Goal: Information Seeking & Learning: Stay updated

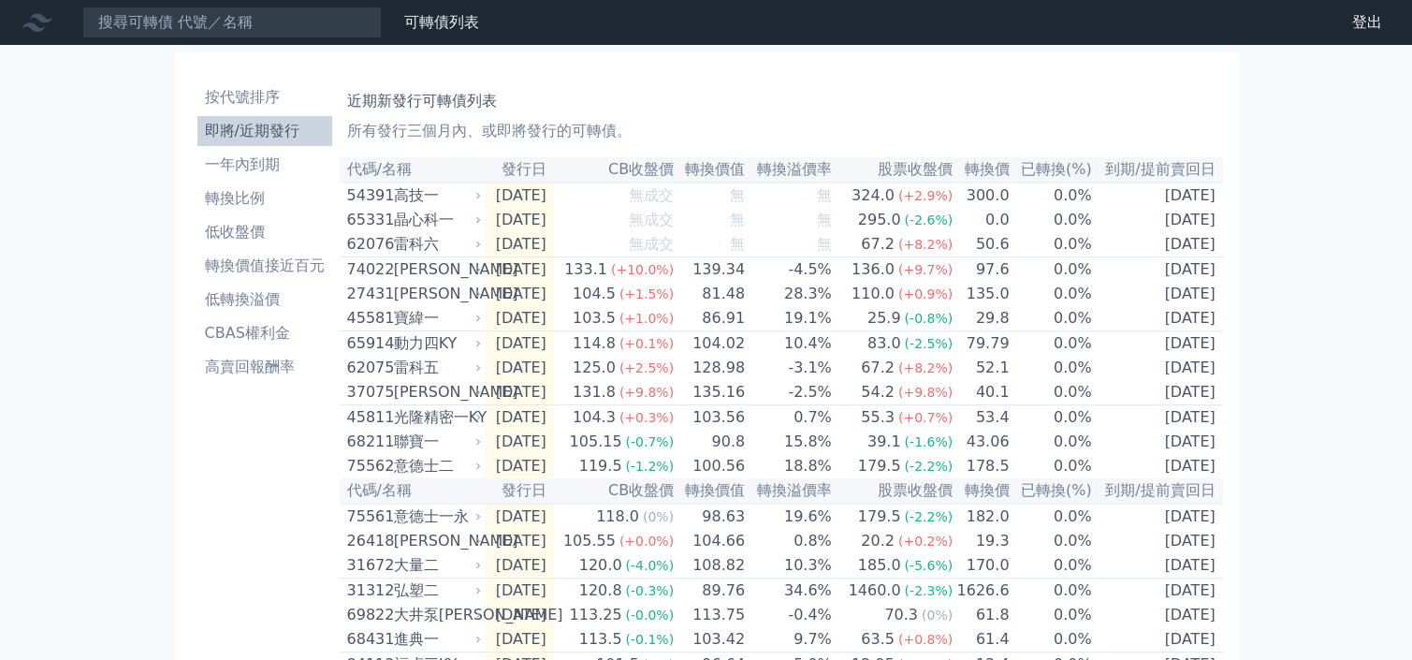
click at [283, 132] on li "即將/近期發行" at bounding box center [264, 131] width 135 height 22
click at [255, 154] on li "一年內到期" at bounding box center [264, 164] width 135 height 22
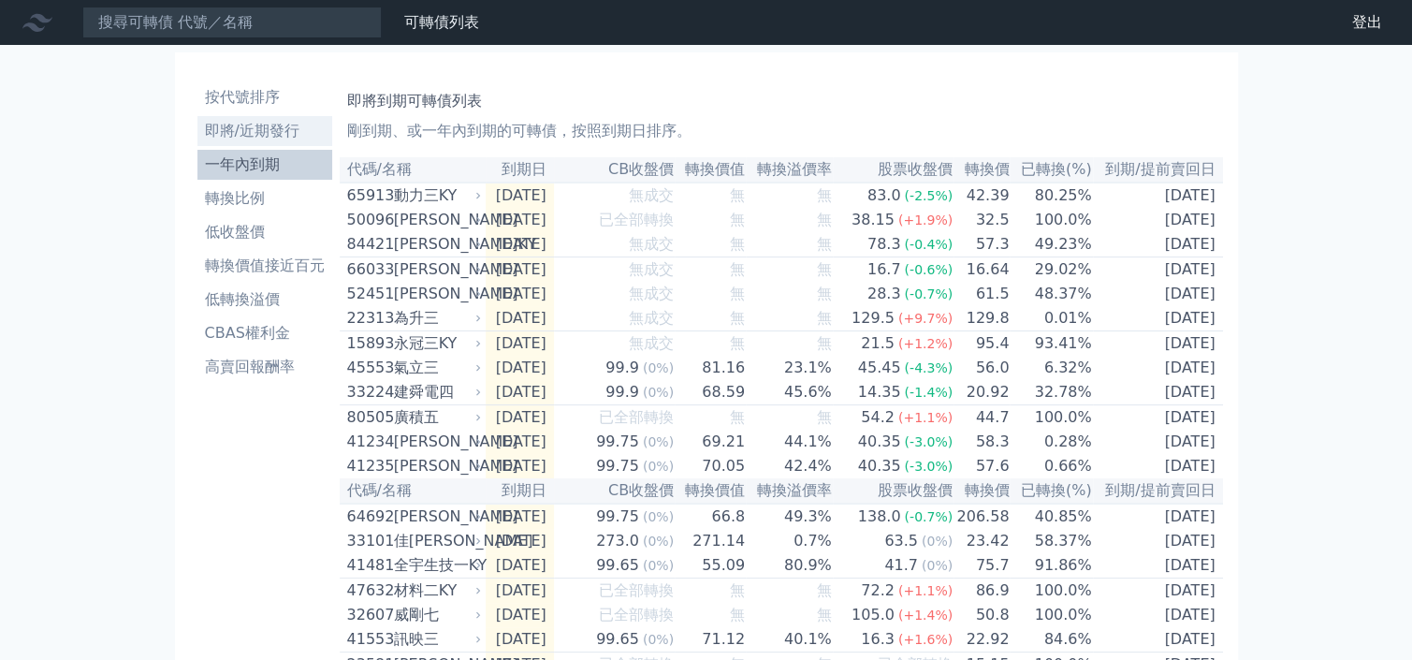
click at [258, 131] on li "即將/近期發行" at bounding box center [264, 131] width 135 height 22
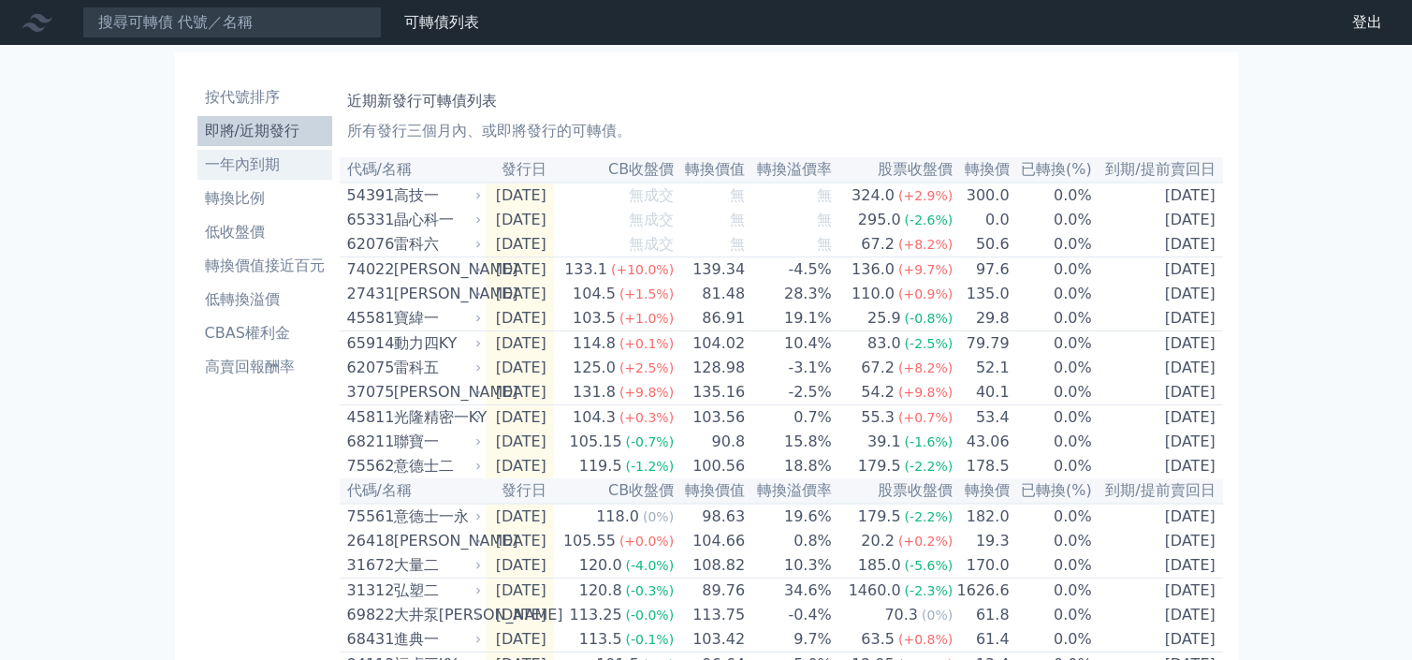
click at [247, 172] on li "一年內到期" at bounding box center [264, 164] width 135 height 22
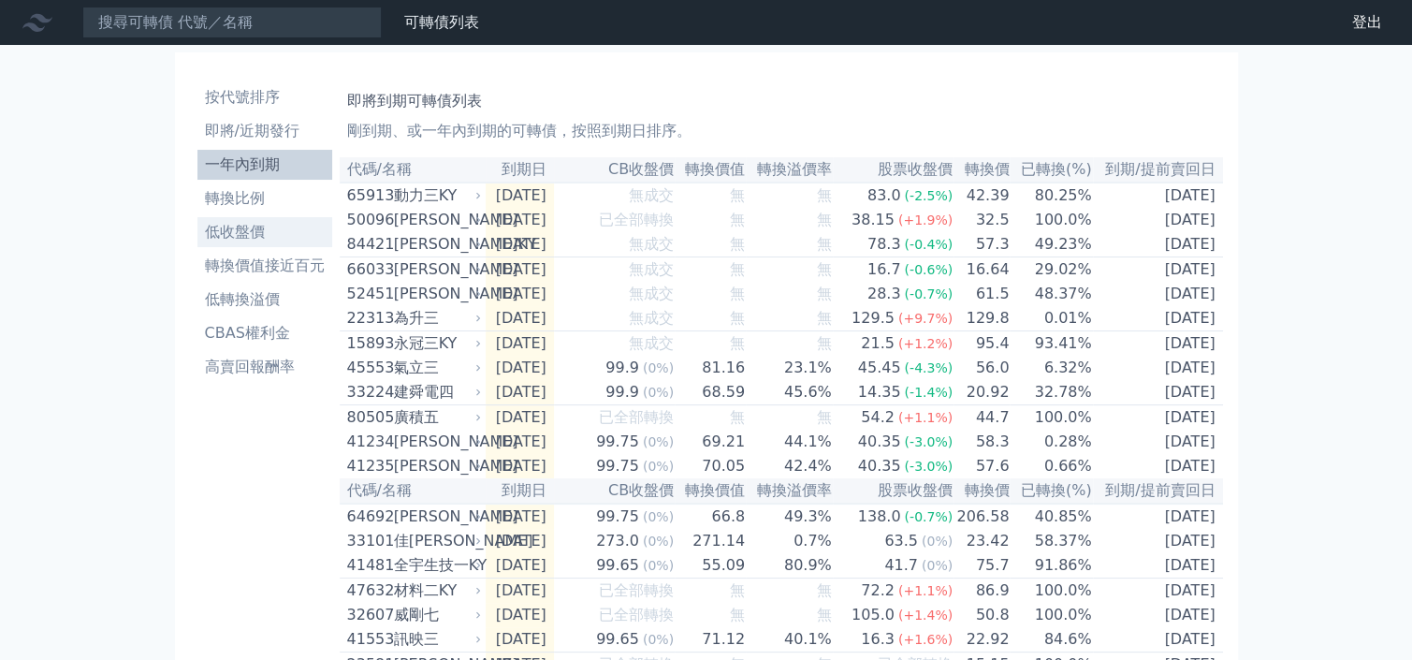
click at [241, 240] on li "低收盤價" at bounding box center [264, 232] width 135 height 22
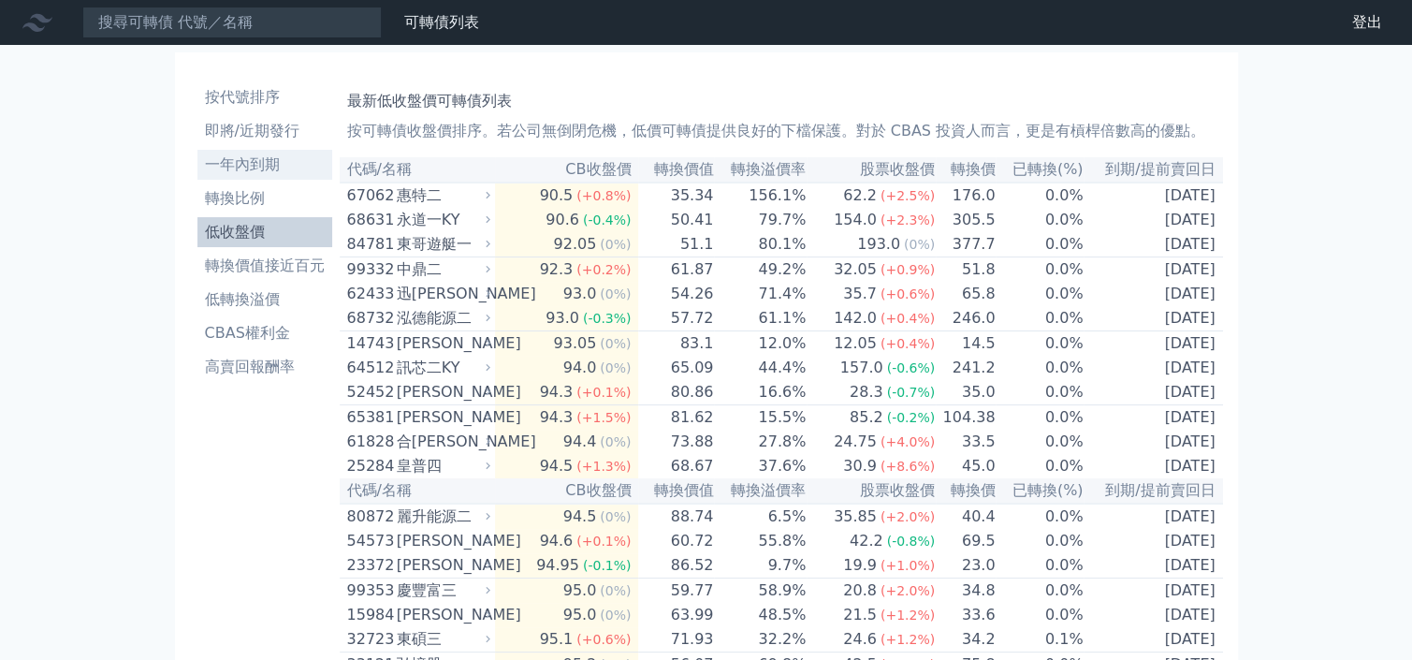
click at [250, 168] on li "一年內到期" at bounding box center [264, 164] width 135 height 22
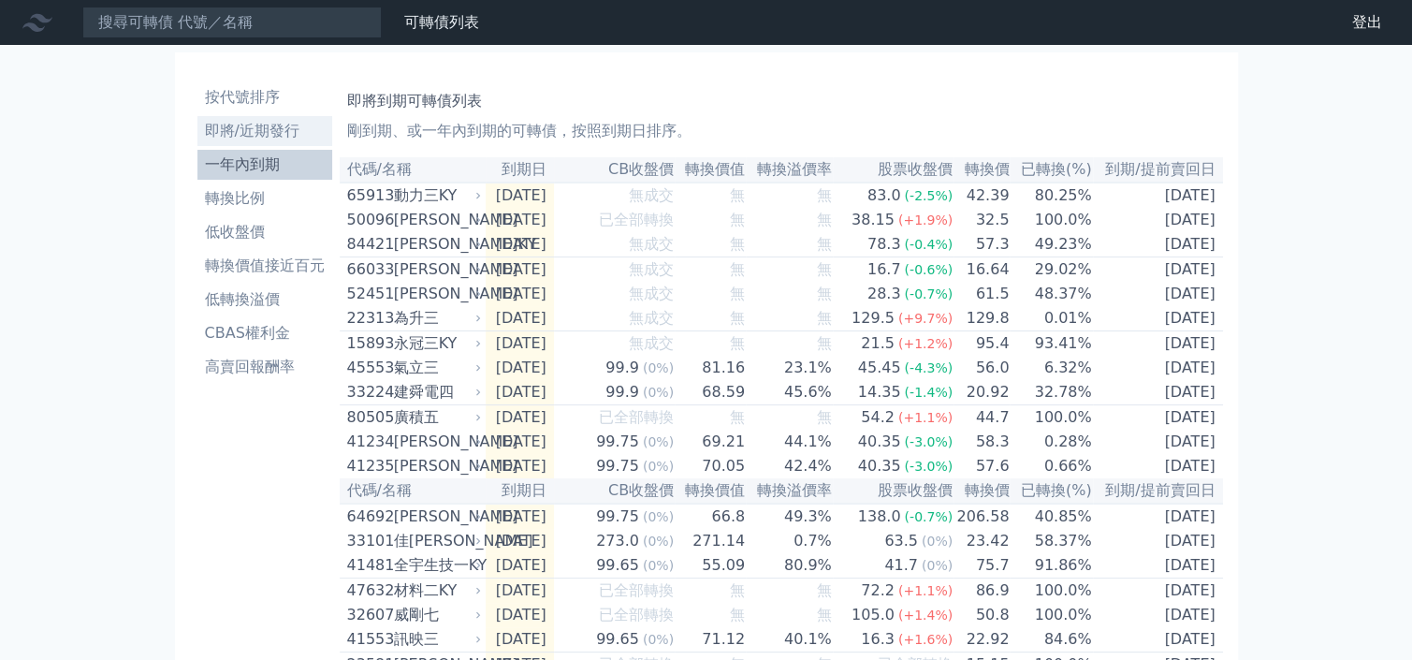
click at [254, 130] on li "即將/近期發行" at bounding box center [264, 131] width 135 height 22
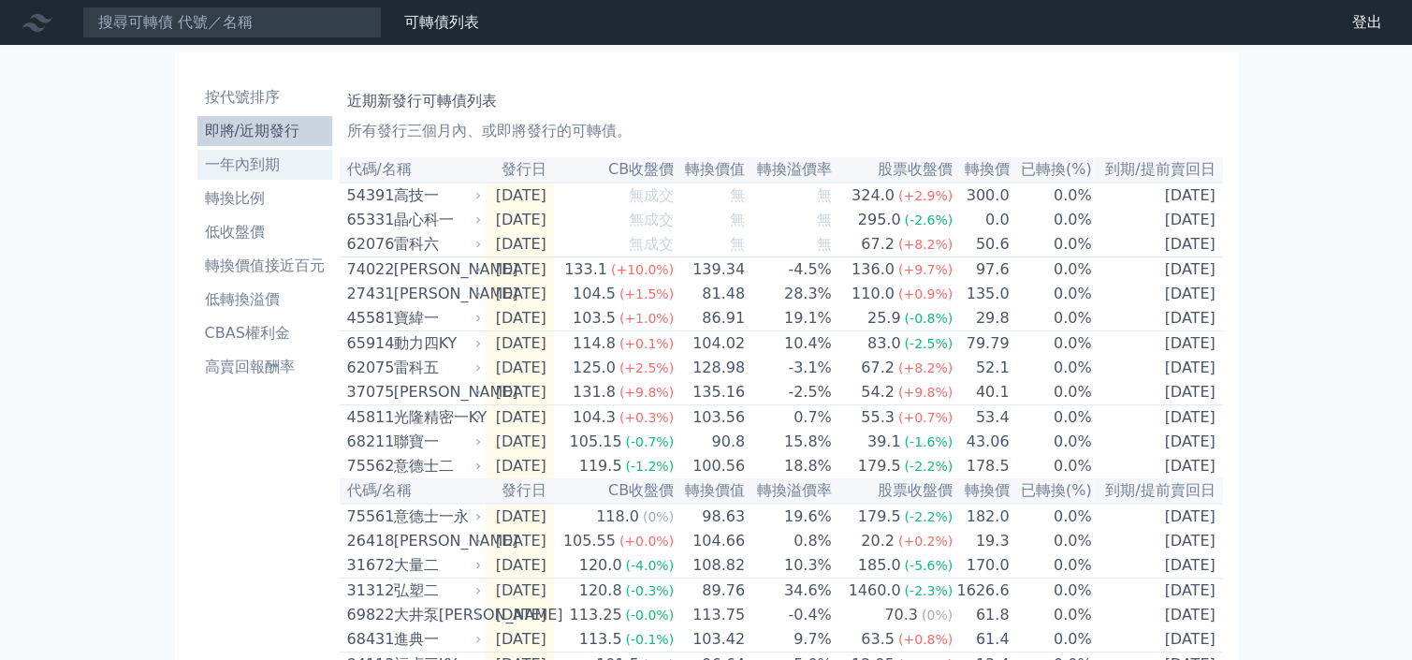
click at [262, 159] on li "一年內到期" at bounding box center [264, 164] width 135 height 22
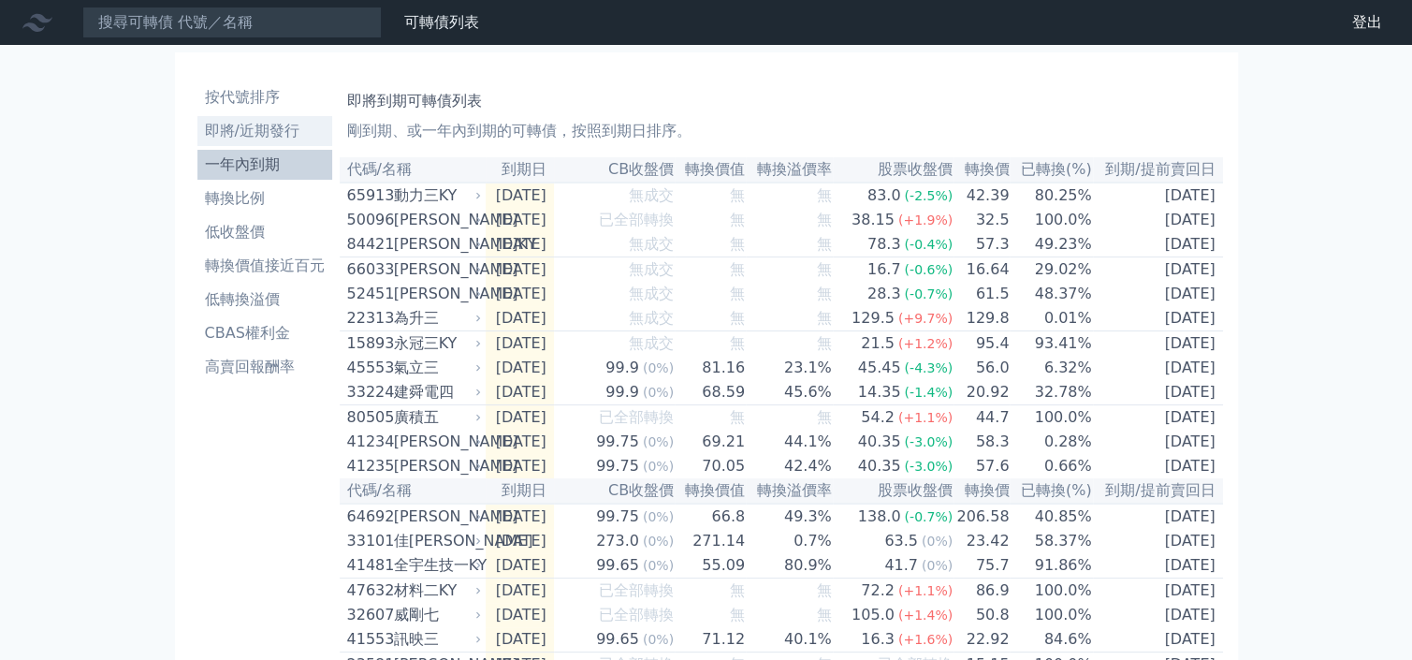
click at [278, 137] on li "即將/近期發行" at bounding box center [264, 131] width 135 height 22
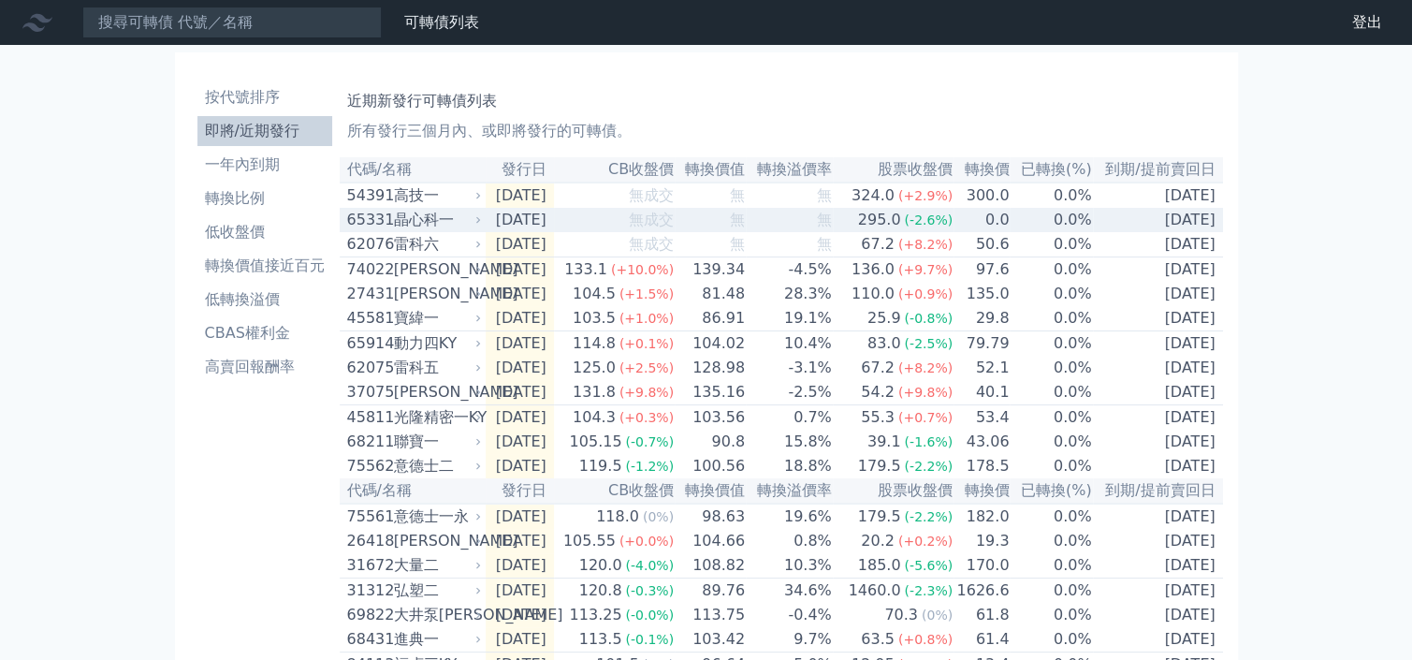
click at [462, 228] on div "晶心科一" at bounding box center [436, 220] width 84 height 22
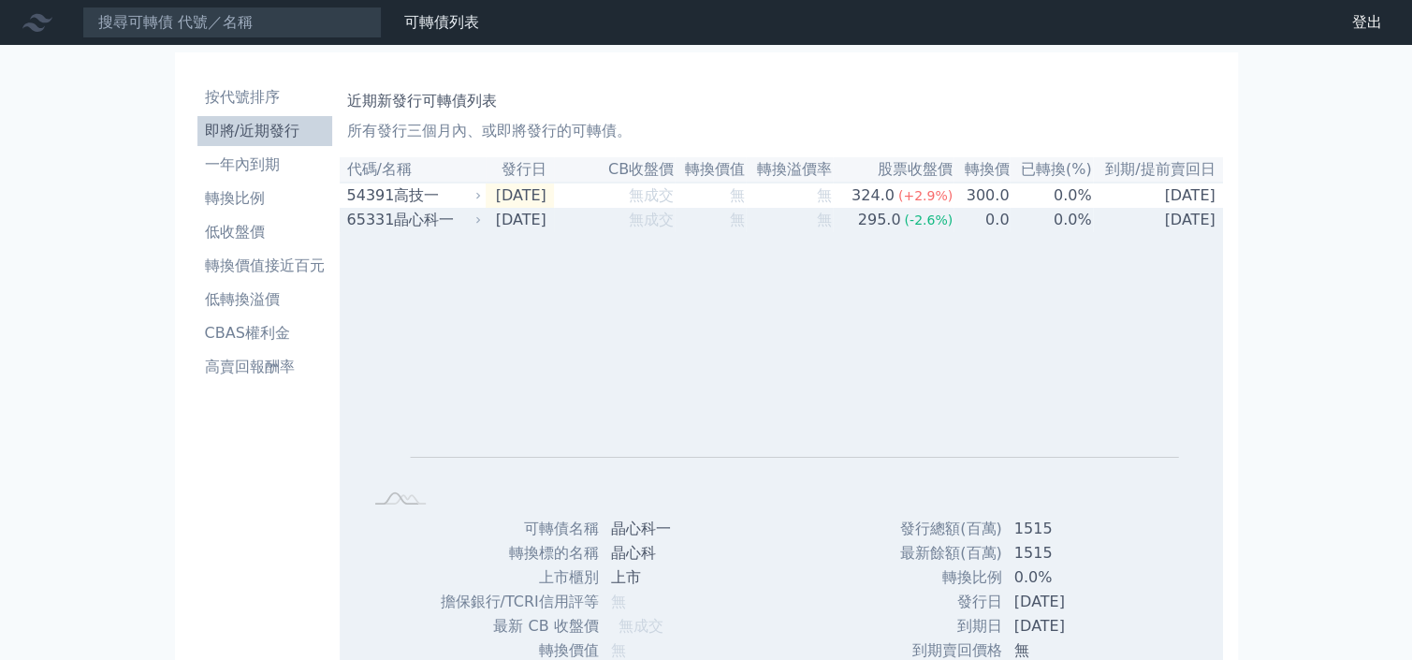
click at [462, 228] on div "晶心科一" at bounding box center [436, 220] width 84 height 22
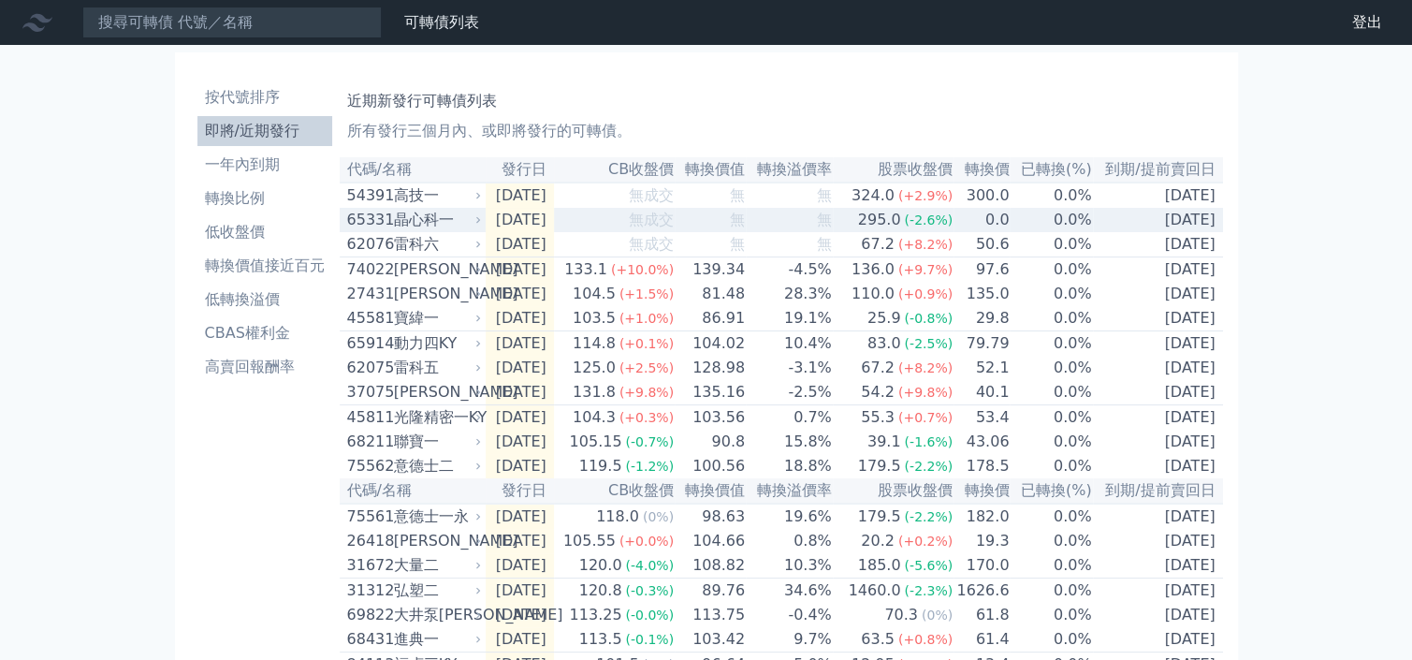
click at [462, 228] on div "晶心科一" at bounding box center [436, 220] width 84 height 22
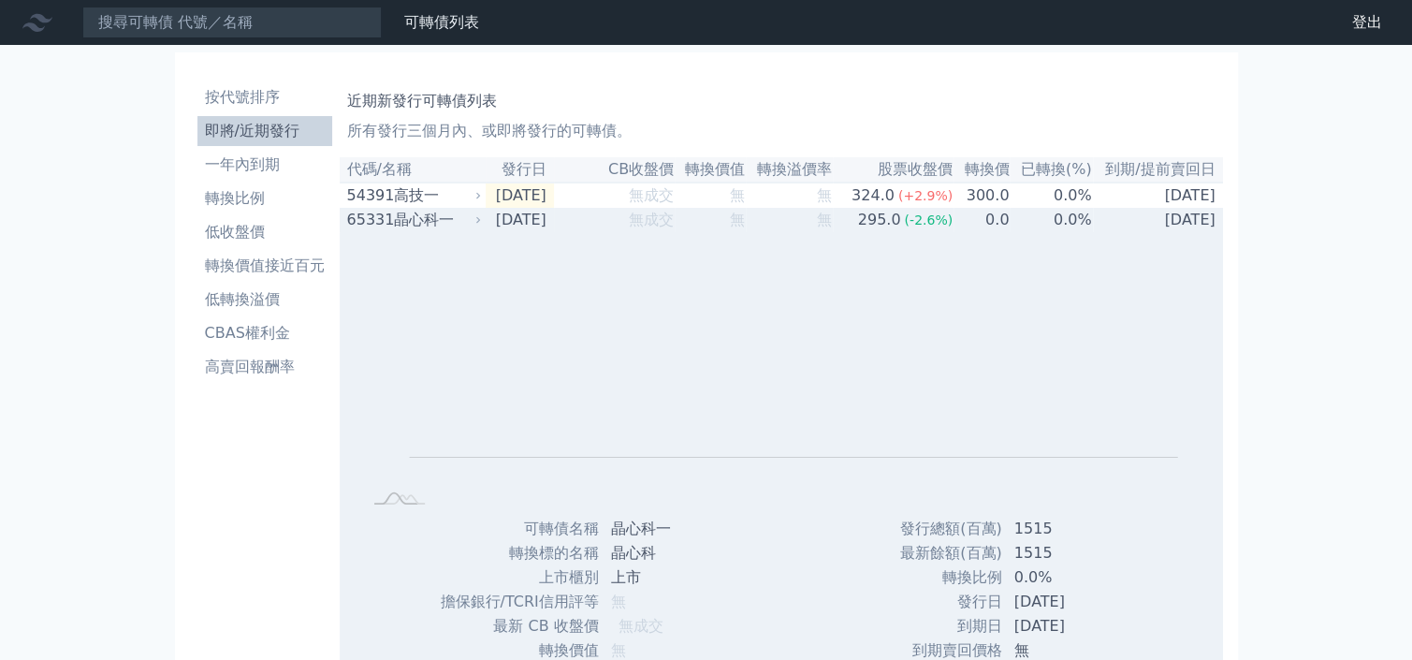
click at [521, 225] on td "[DATE]" at bounding box center [520, 220] width 68 height 24
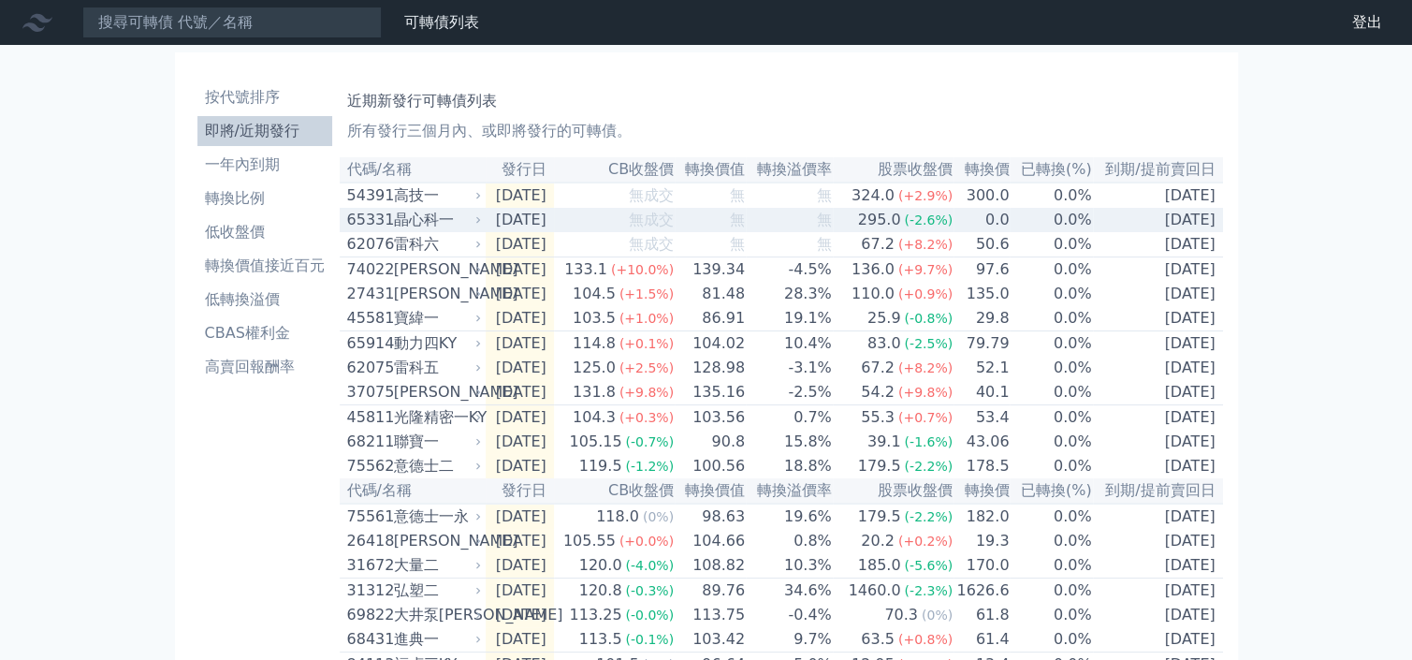
click at [654, 227] on span "無成交" at bounding box center [651, 220] width 45 height 18
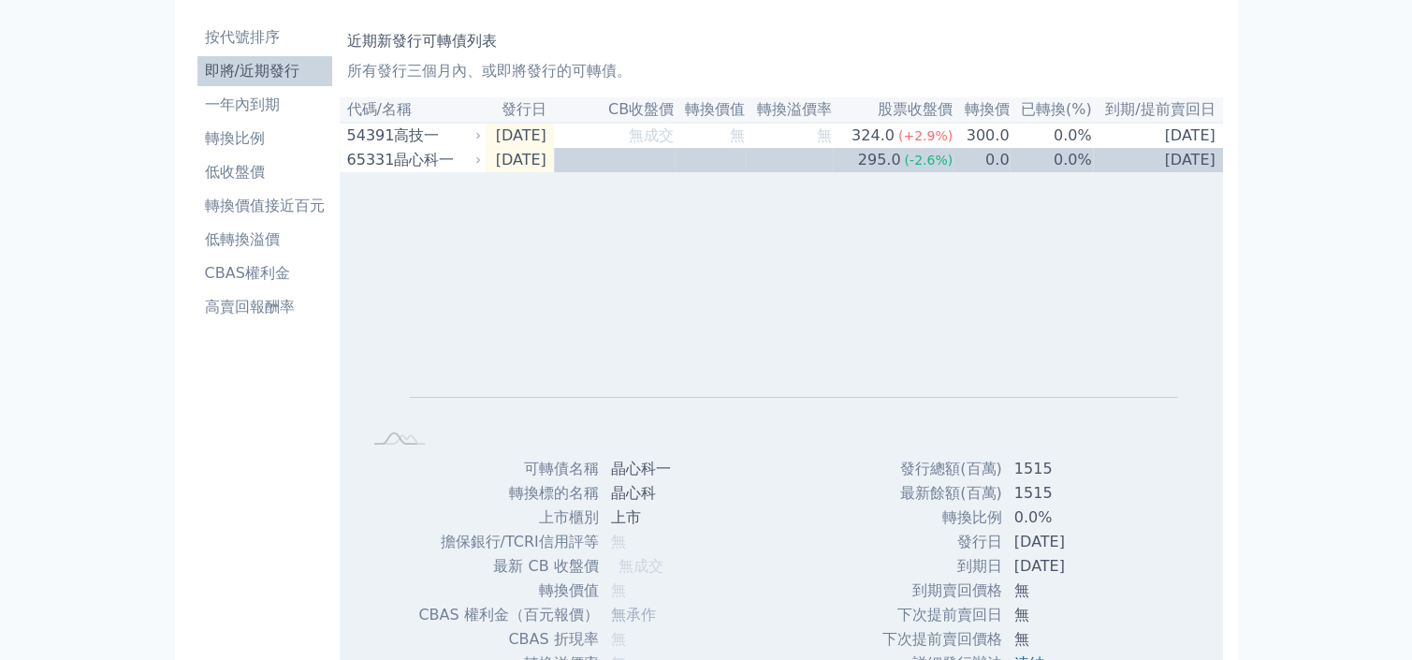
scroll to position [57, 0]
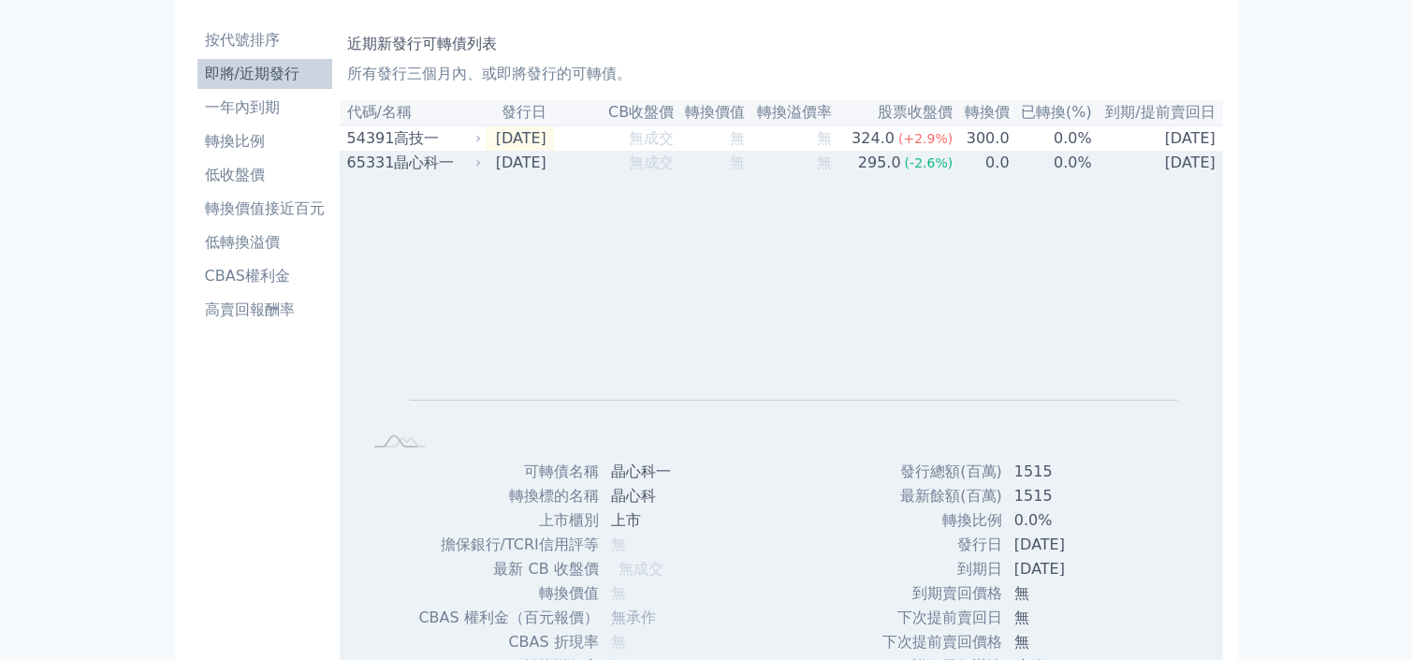
click at [518, 166] on td "[DATE]" at bounding box center [520, 163] width 68 height 24
